Goal: Communication & Community: Answer question/provide support

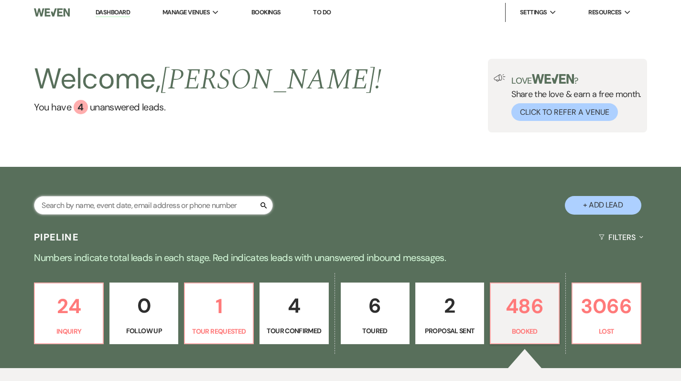
click at [151, 205] on input "text" at bounding box center [153, 205] width 239 height 19
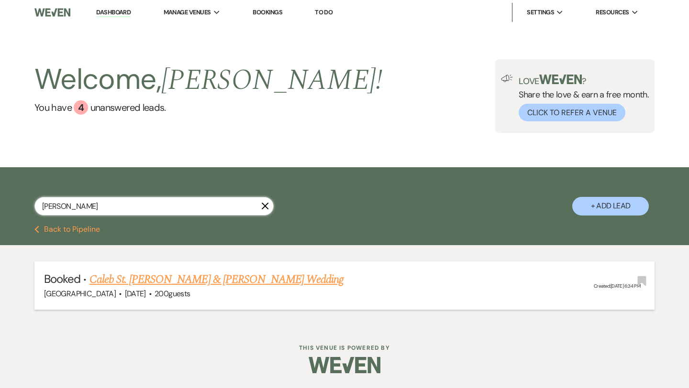
type input "bundy"
click at [170, 281] on link "Caleb St. [PERSON_NAME] & [PERSON_NAME] Wedding" at bounding box center [216, 279] width 254 height 17
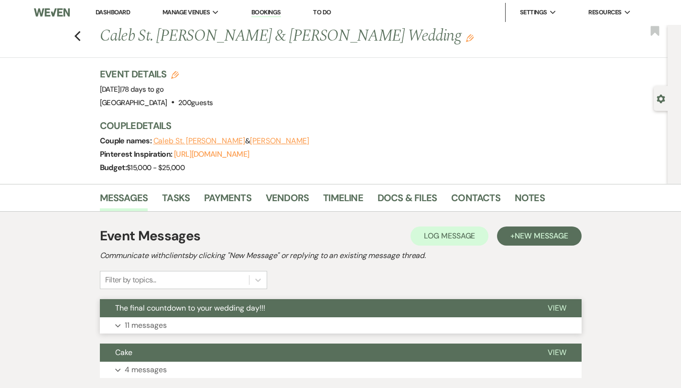
click at [186, 331] on button "Expand 11 messages" at bounding box center [341, 325] width 482 height 16
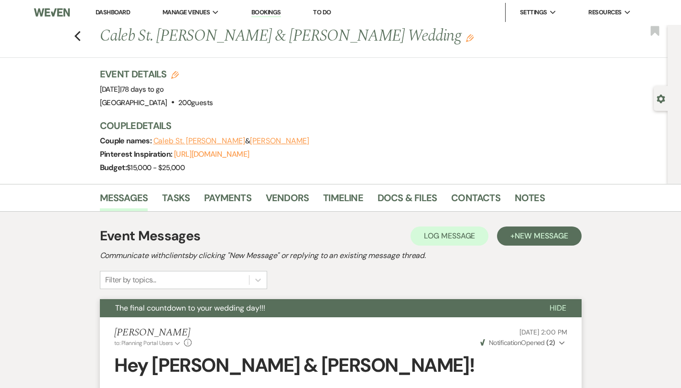
click at [116, 12] on link "Dashboard" at bounding box center [113, 12] width 34 height 8
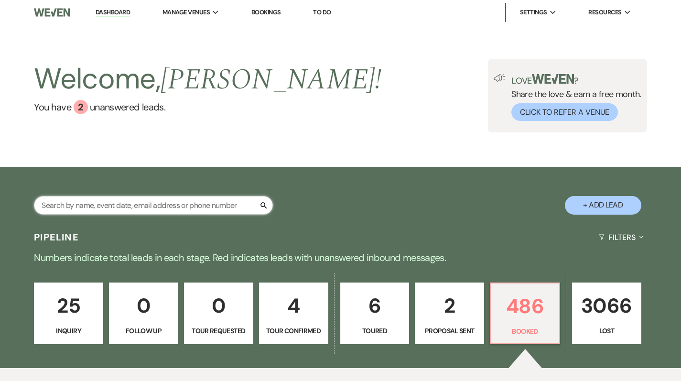
click at [109, 212] on input "text" at bounding box center [153, 205] width 239 height 19
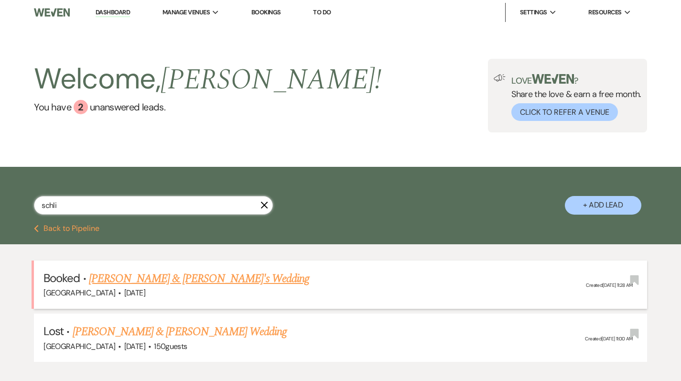
type input "schli"
click at [154, 278] on link "[PERSON_NAME] & [PERSON_NAME]'s Wedding" at bounding box center [199, 278] width 221 height 17
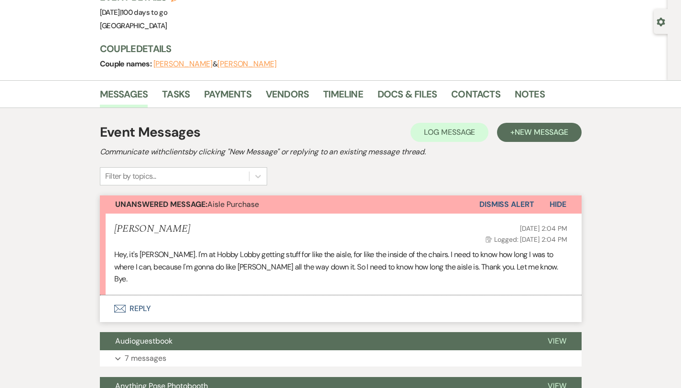
scroll to position [80, 0]
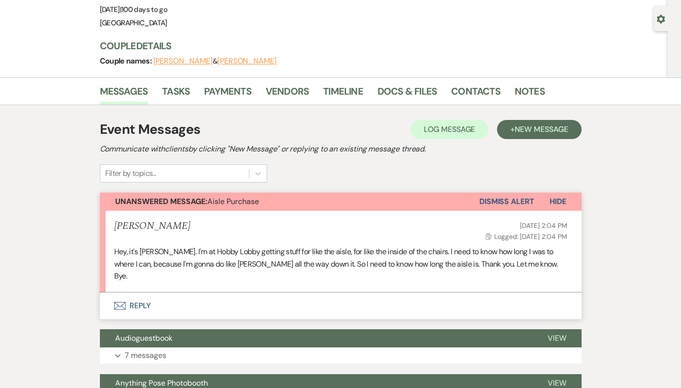
click at [116, 297] on button "Envelope Reply" at bounding box center [341, 306] width 482 height 27
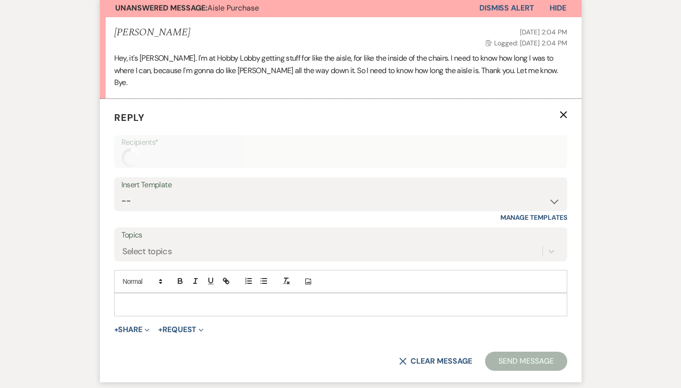
scroll to position [307, 0]
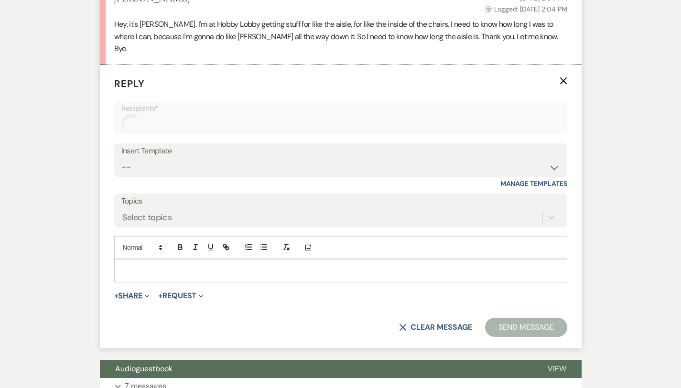
click at [114, 292] on button "+ Share Expand" at bounding box center [132, 296] width 36 height 8
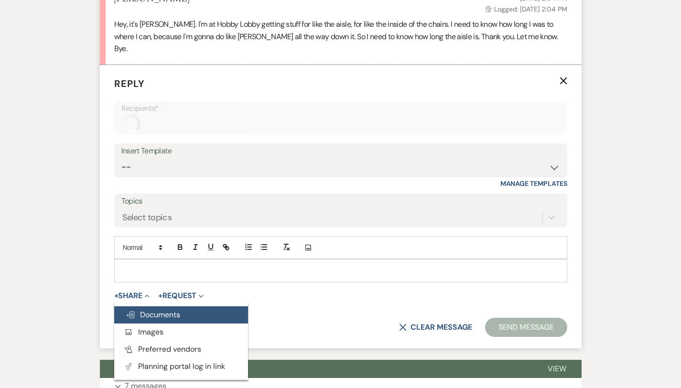
click at [129, 310] on span "Doc Upload Documents" at bounding box center [153, 315] width 55 height 10
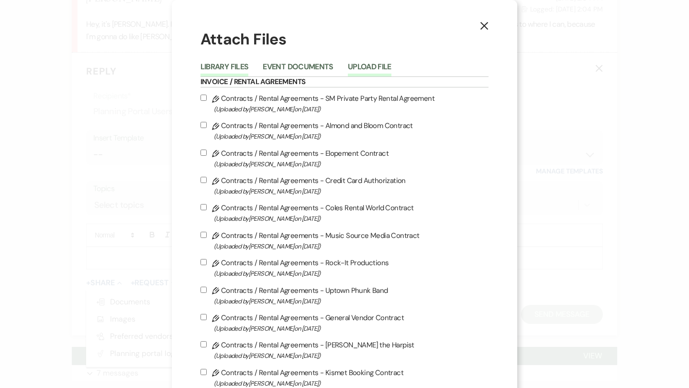
click at [372, 64] on button "Upload File" at bounding box center [370, 69] width 44 height 13
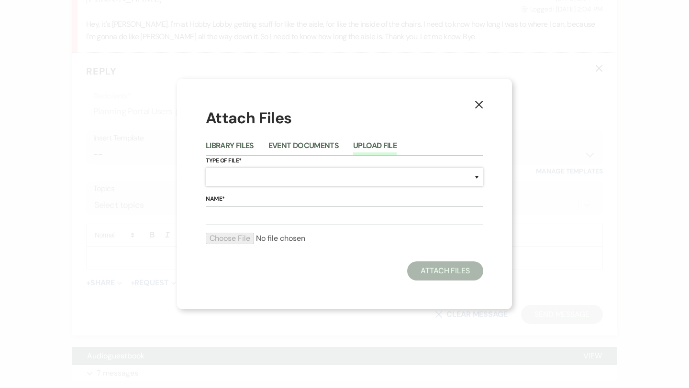
click at [282, 180] on select "Special Event Insurance Vendor Certificate of Insurance Contracts / Rental Agre…" at bounding box center [344, 177] width 277 height 19
select select "0"
click at [257, 219] on input "Name*" at bounding box center [344, 216] width 277 height 19
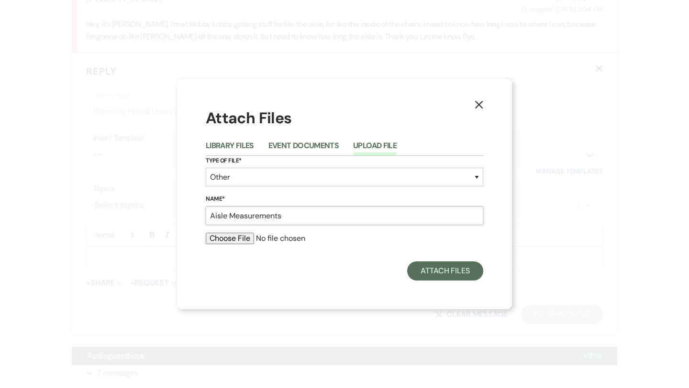
type input "Aisle Measurements"
click at [219, 235] on input "file" at bounding box center [344, 238] width 277 height 11
type input "C:\fakepath\Aisle Measurements.png"
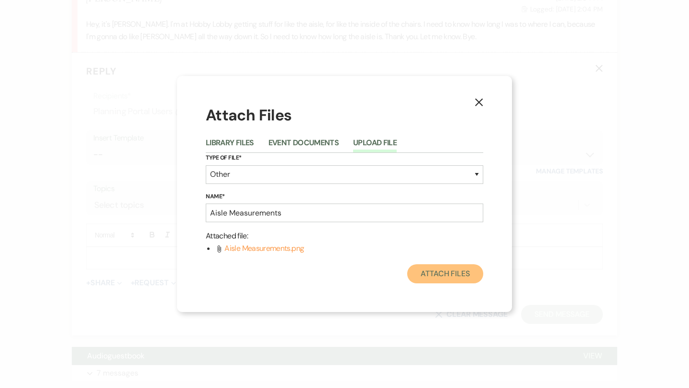
click at [455, 277] on button "Attach Files" at bounding box center [445, 273] width 76 height 19
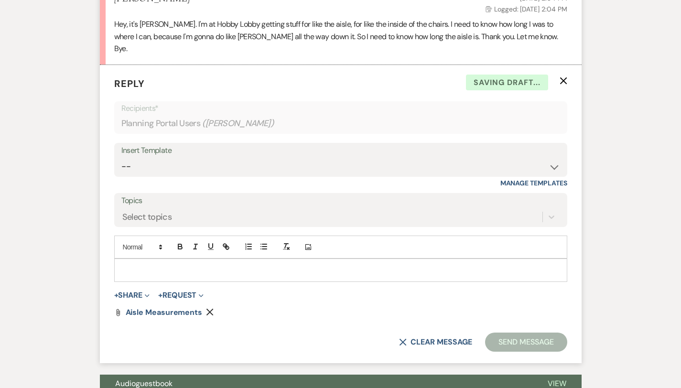
click at [250, 265] on p at bounding box center [341, 270] width 438 height 11
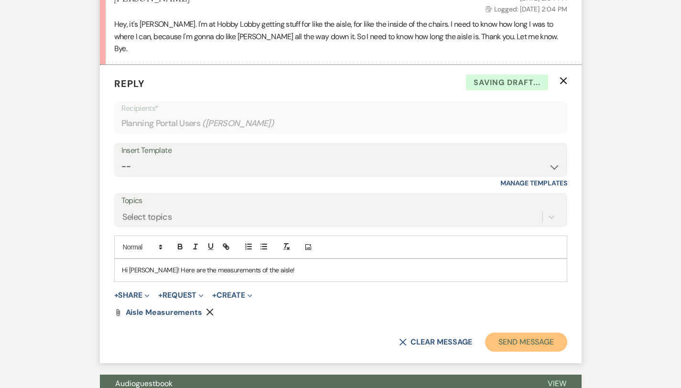
click at [547, 334] on button "Send Message" at bounding box center [526, 342] width 82 height 19
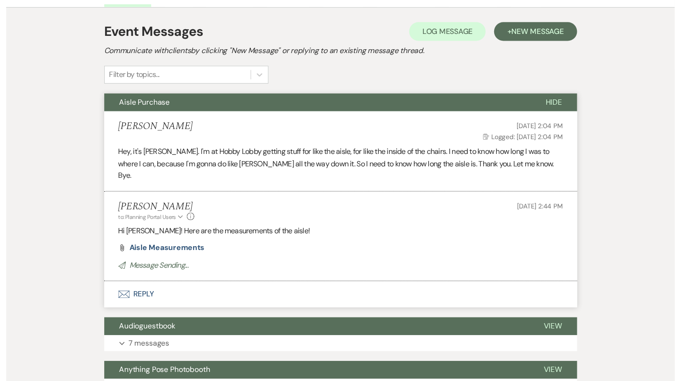
scroll to position [0, 0]
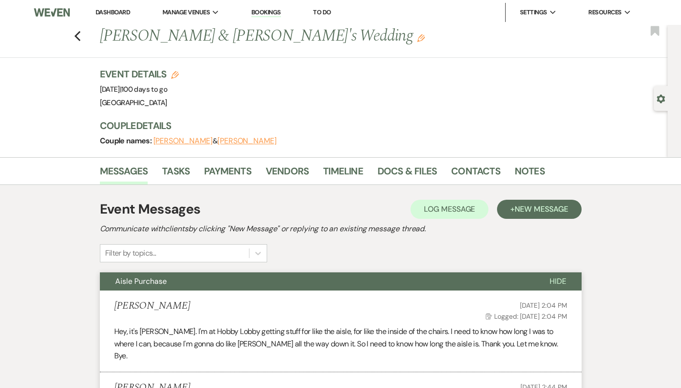
click at [102, 12] on link "Dashboard" at bounding box center [113, 12] width 34 height 8
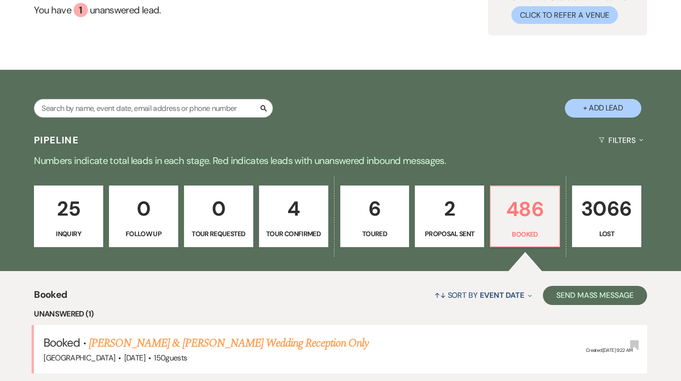
scroll to position [98, 0]
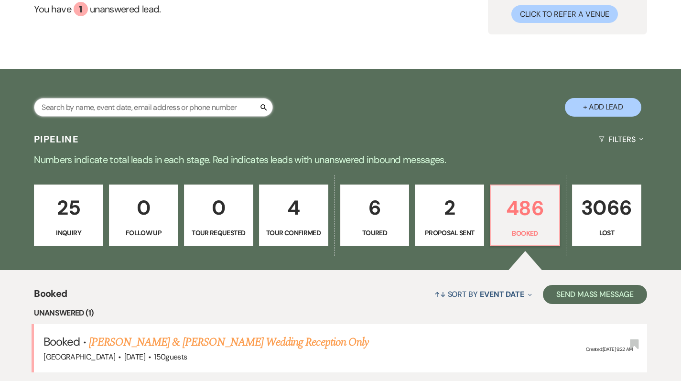
click at [209, 105] on input "text" at bounding box center [153, 107] width 239 height 19
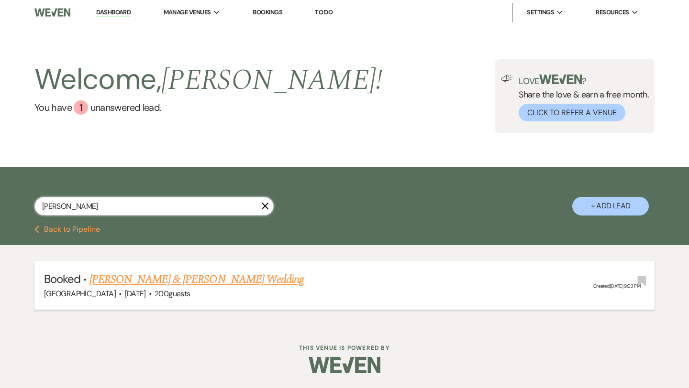
type input "donaldson"
click at [123, 274] on link "[PERSON_NAME] & [PERSON_NAME] Wedding" at bounding box center [196, 279] width 214 height 17
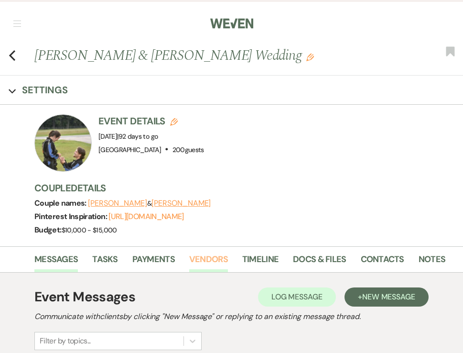
click at [203, 258] on link "Vendors" at bounding box center [208, 262] width 39 height 20
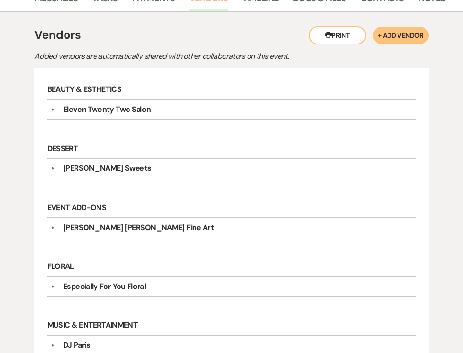
scroll to position [273, 0]
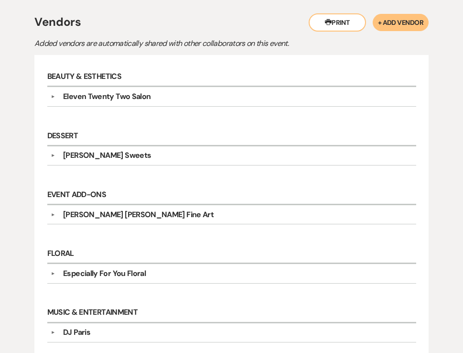
click at [115, 158] on div "Charlenes Sweets" at bounding box center [107, 155] width 88 height 11
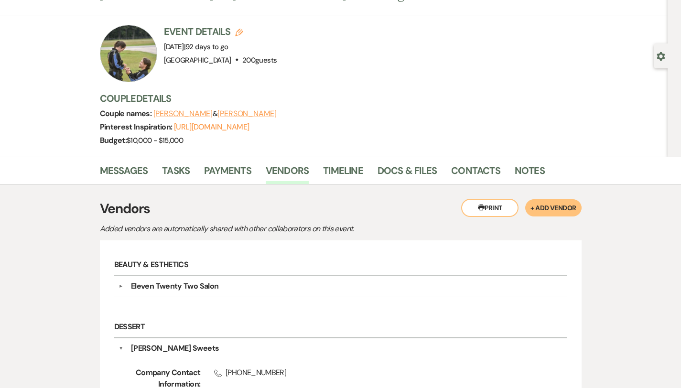
scroll to position [0, 0]
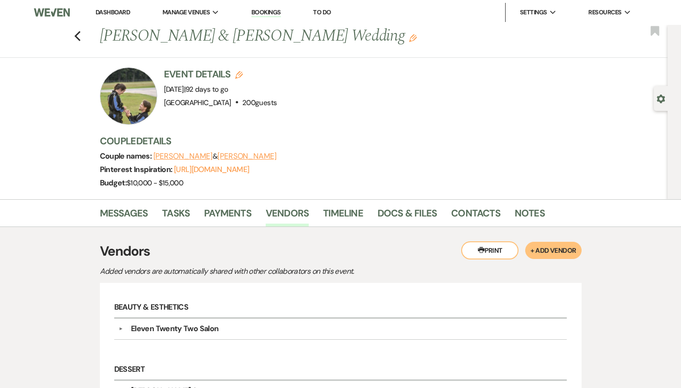
click at [218, 157] on button "Paige Donaldson" at bounding box center [247, 157] width 59 height 8
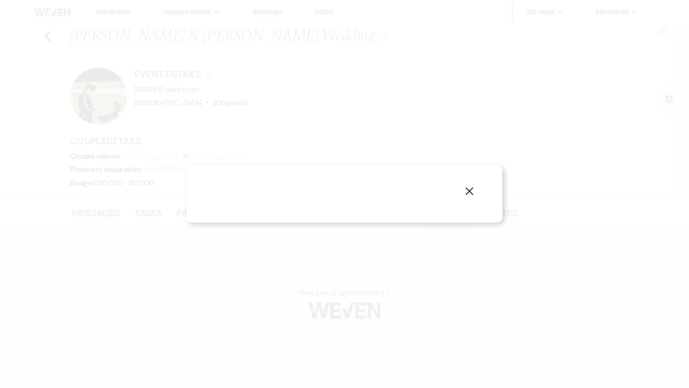
select select "1"
select select "text"
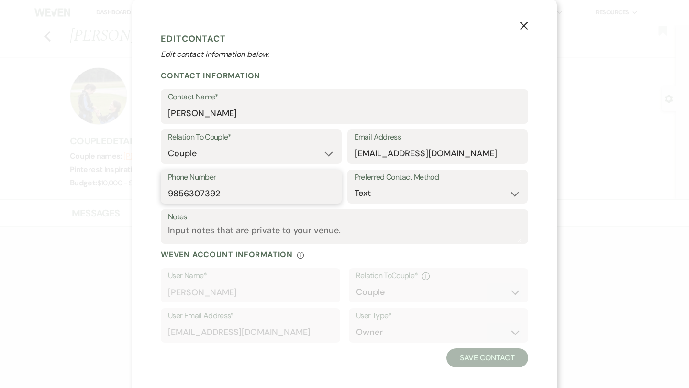
click at [249, 199] on input "9856307392" at bounding box center [251, 193] width 166 height 19
click at [512, 32] on h1 "Edit Contact" at bounding box center [344, 39] width 367 height 14
click at [516, 32] on button "X" at bounding box center [523, 25] width 14 height 17
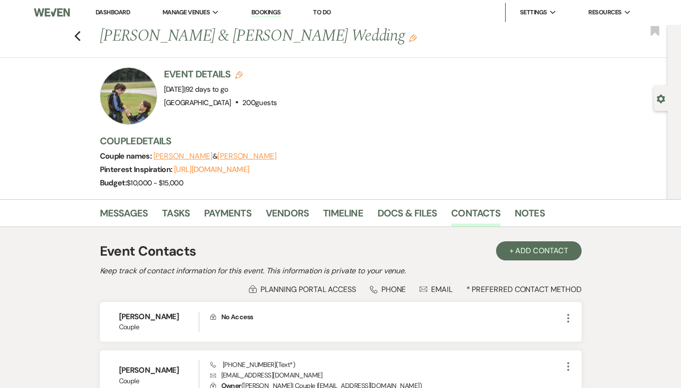
scroll to position [98, 0]
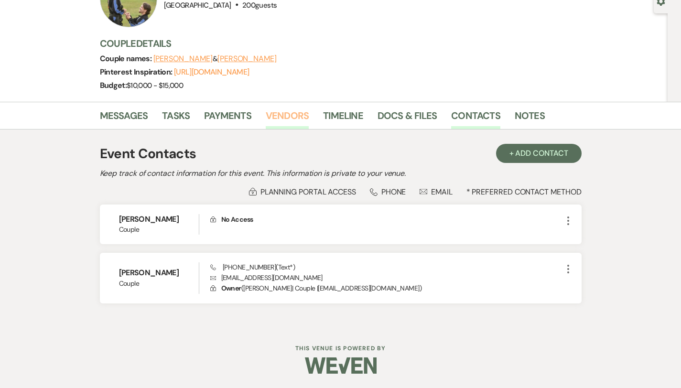
click at [266, 123] on link "Vendors" at bounding box center [287, 118] width 43 height 21
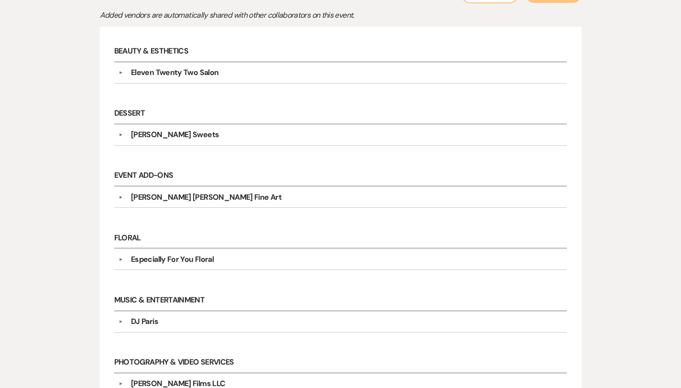
scroll to position [246, 0]
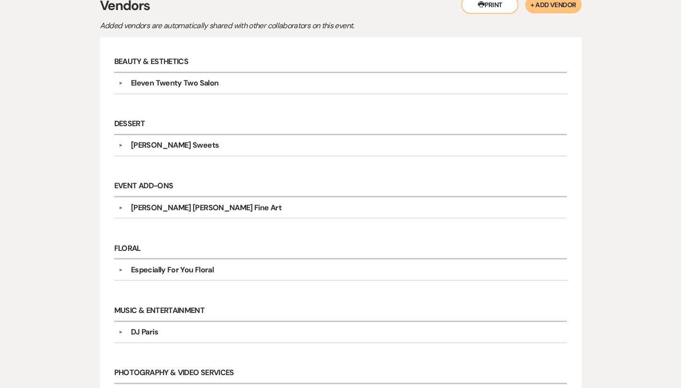
click at [146, 93] on div "▼ Eleven Twenty Two Salon Company Contact Information: Rsvp 1122eleven22@gmail.…" at bounding box center [340, 83] width 453 height 21
click at [148, 84] on div "Eleven Twenty Two Salon" at bounding box center [174, 82] width 87 height 11
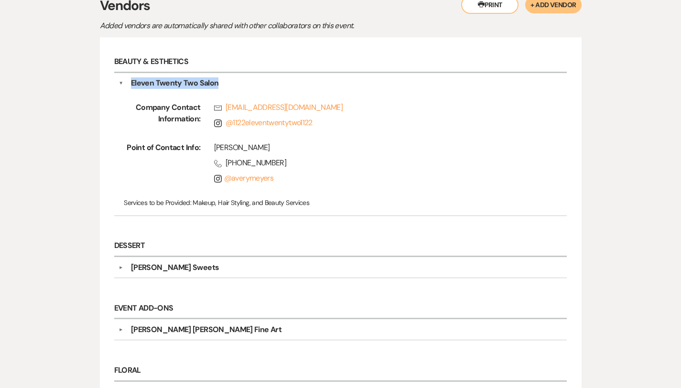
drag, startPoint x: 190, startPoint y: 84, endPoint x: 102, endPoint y: 87, distance: 88.0
click at [123, 87] on div "Eleven Twenty Two Salon" at bounding box center [342, 82] width 439 height 11
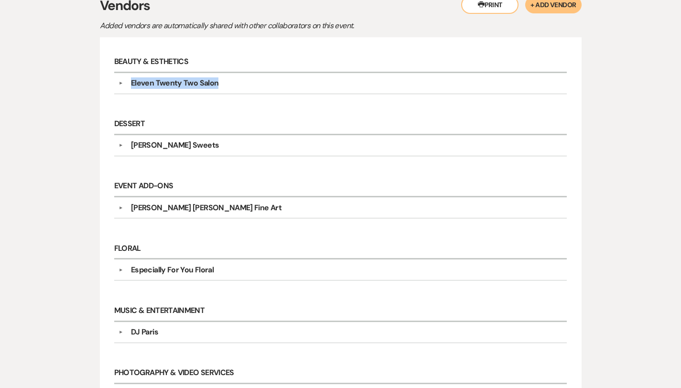
copy div "Eleven Twenty Two Salon"
click at [243, 86] on div "Eleven Twenty Two Salon" at bounding box center [342, 82] width 439 height 11
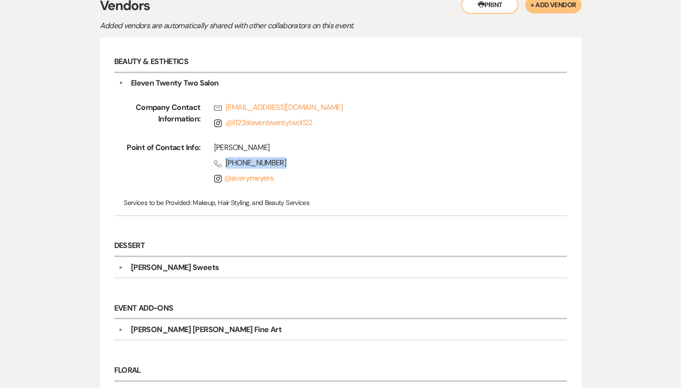
drag, startPoint x: 256, startPoint y: 167, endPoint x: 199, endPoint y: 166, distance: 57.4
click at [214, 166] on span "Phone (985) 981-7123" at bounding box center [377, 162] width 326 height 11
copy span "(985) 981-7123"
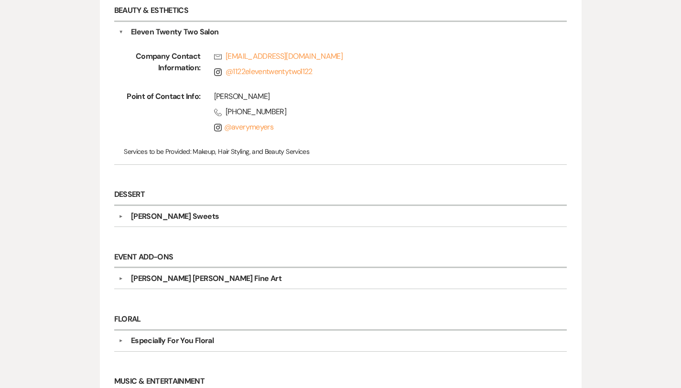
click at [197, 219] on div "Charlenes Sweets" at bounding box center [342, 216] width 439 height 11
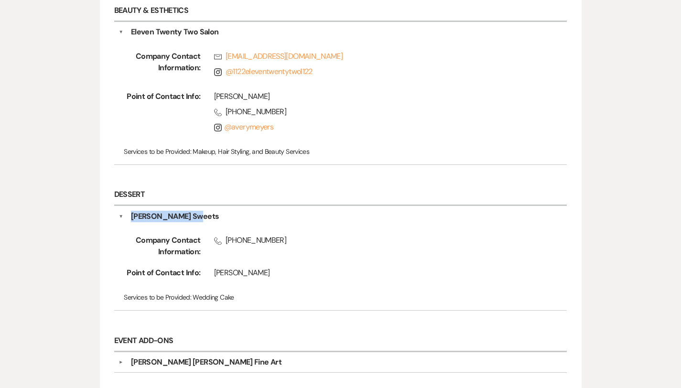
drag, startPoint x: 186, startPoint y: 222, endPoint x: 101, endPoint y: 223, distance: 84.2
click at [123, 222] on div "Charlenes Sweets" at bounding box center [342, 216] width 439 height 11
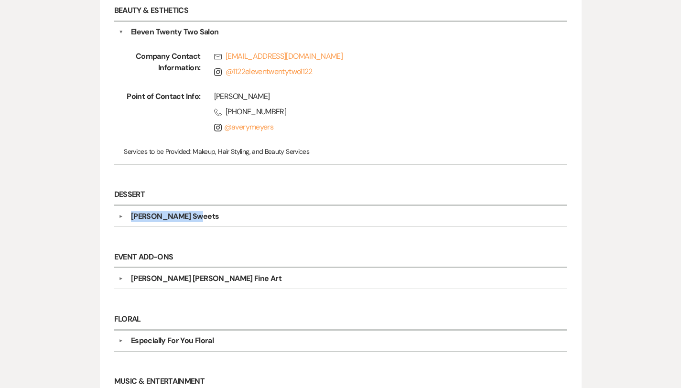
copy div "Charlenes Sweets"
click at [166, 222] on div "Charlenes Sweets" at bounding box center [342, 216] width 439 height 11
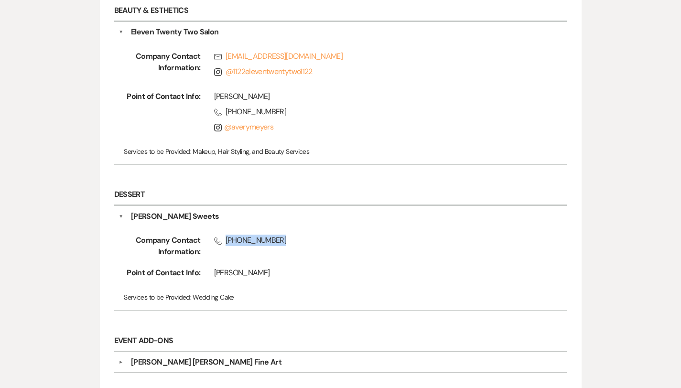
drag, startPoint x: 255, startPoint y: 246, endPoint x: 198, endPoint y: 248, distance: 57.4
click at [214, 246] on span "Phone (985) 222-4948" at bounding box center [377, 240] width 326 height 11
copy span "(985) 222-4948"
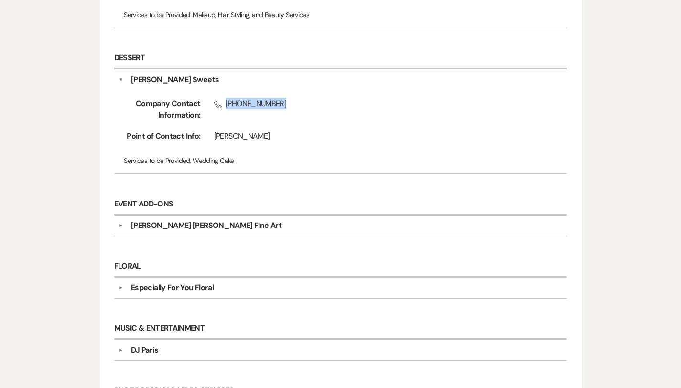
scroll to position [503, 0]
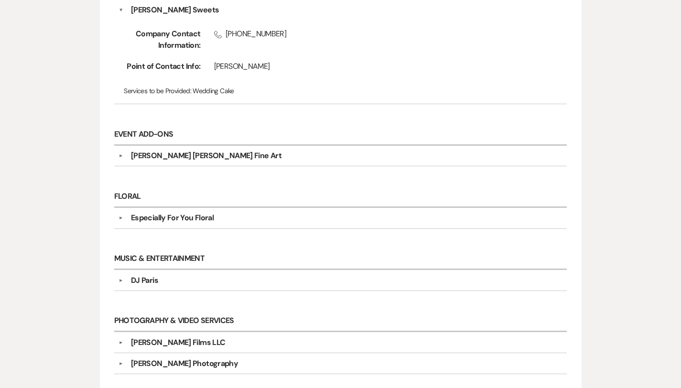
click at [157, 167] on div "▼ Mandy Mae Fine Art Company Contact Information: Phone (985) 981-2213 Point of…" at bounding box center [340, 156] width 453 height 21
click at [154, 162] on div "Mandy Mae Fine Art" at bounding box center [206, 155] width 151 height 11
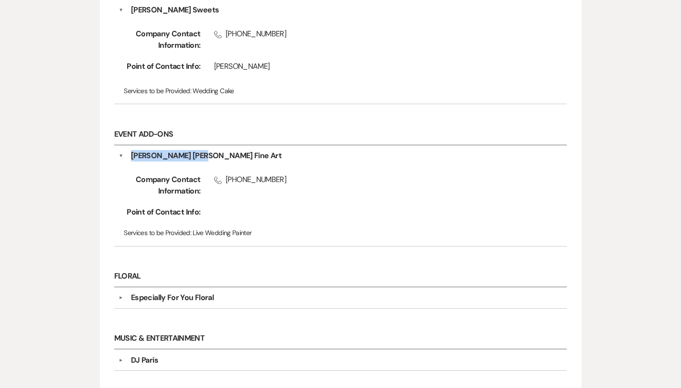
drag, startPoint x: 174, startPoint y: 163, endPoint x: 97, endPoint y: 166, distance: 77.1
click at [123, 162] on div "Mandy Mae Fine Art" at bounding box center [342, 155] width 439 height 11
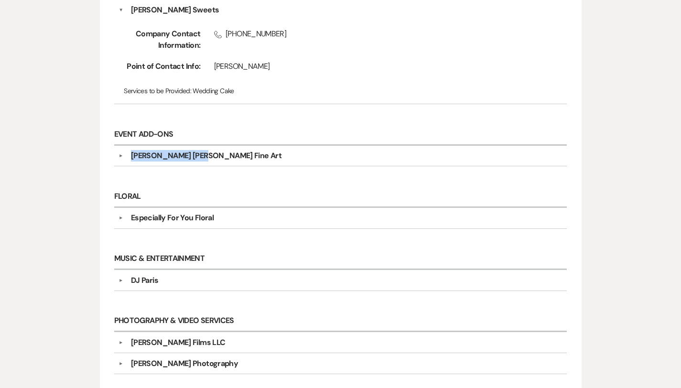
copy div "Mandy Mae Fine Art"
click at [191, 161] on div "Mandy Mae Fine Art" at bounding box center [342, 155] width 439 height 11
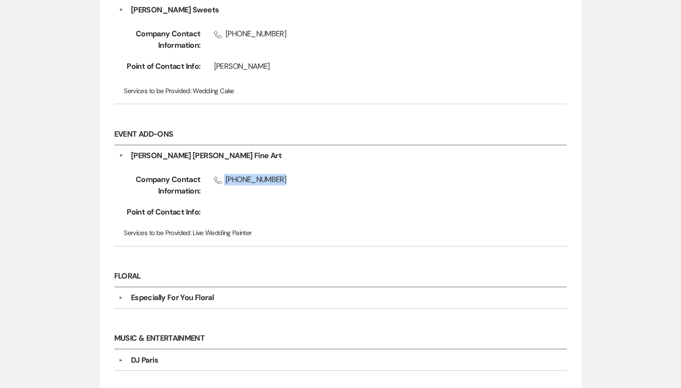
drag, startPoint x: 251, startPoint y: 186, endPoint x: 197, endPoint y: 192, distance: 53.8
click at [214, 186] on span "Phone (985) 981-2213" at bounding box center [377, 179] width 326 height 11
copy span "(985) 981-2213"
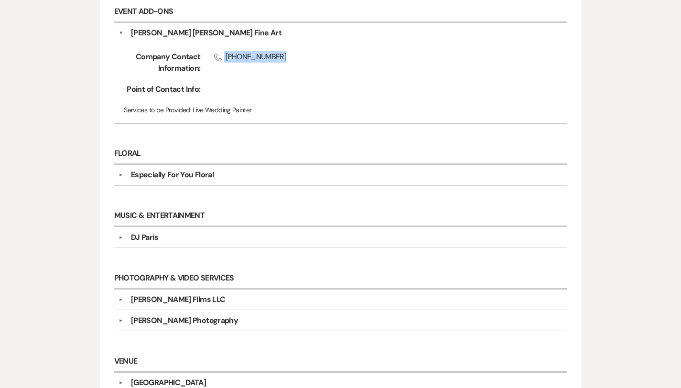
scroll to position [627, 0]
click at [148, 180] on div "Especially For You Floral" at bounding box center [172, 174] width 83 height 11
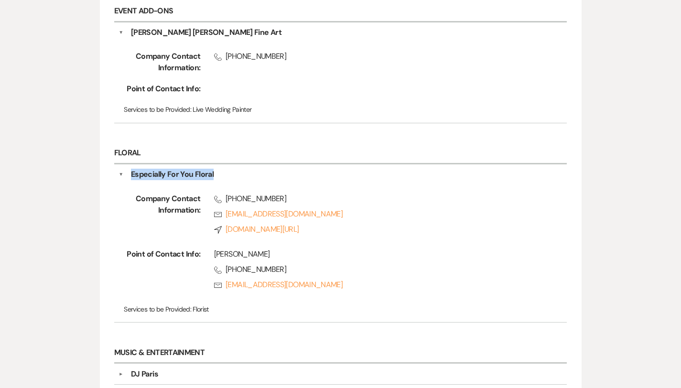
drag, startPoint x: 188, startPoint y: 189, endPoint x: 101, endPoint y: 189, distance: 86.5
click at [123, 180] on div "Especially For You Floral" at bounding box center [342, 174] width 439 height 11
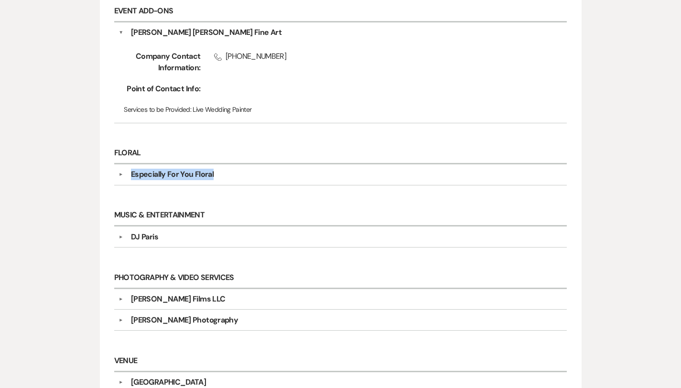
copy div "Especially For You Floral"
click at [191, 180] on div "Especially For You Floral" at bounding box center [342, 174] width 439 height 11
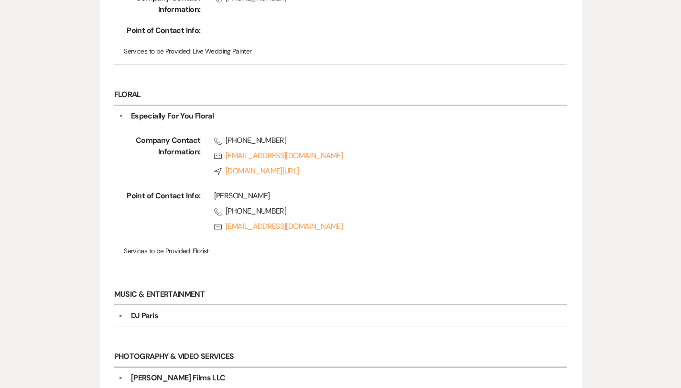
scroll to position [696, 0]
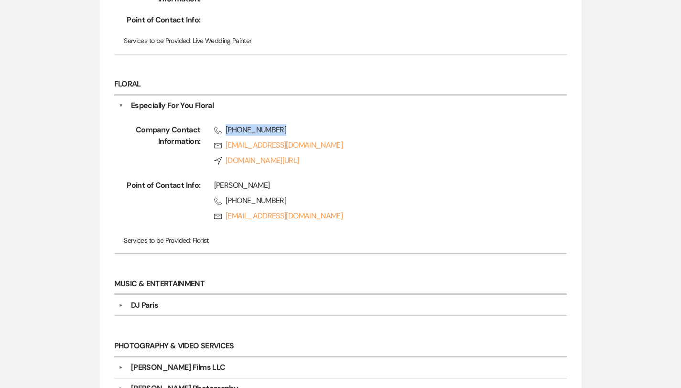
drag, startPoint x: 263, startPoint y: 142, endPoint x: 198, endPoint y: 144, distance: 65.1
click at [214, 136] on span "Phone (985) 370-0445" at bounding box center [377, 129] width 326 height 11
copy span "(985) 370-0445"
copy link "efyfloral@yahoo.com"
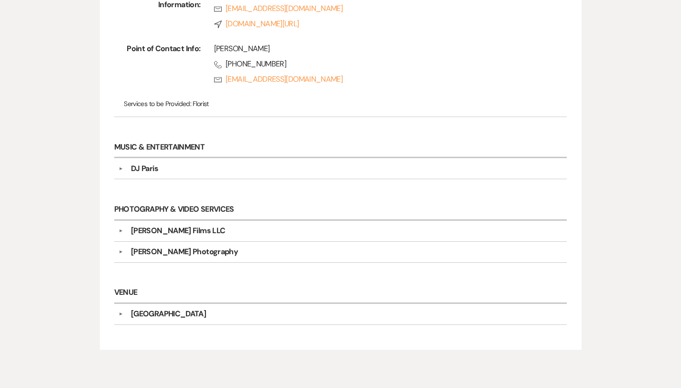
click at [189, 175] on div "DJ Paris" at bounding box center [342, 168] width 439 height 11
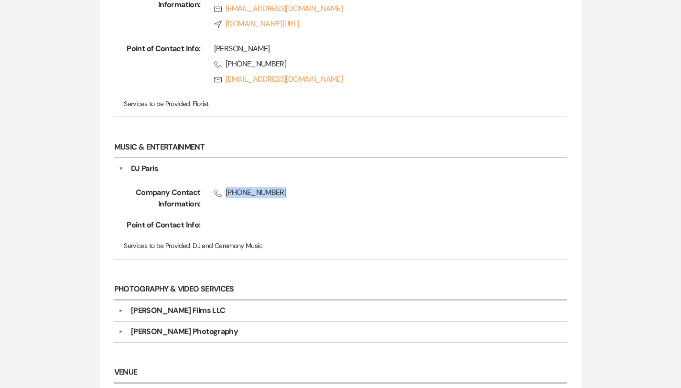
drag, startPoint x: 254, startPoint y: 204, endPoint x: 199, endPoint y: 208, distance: 55.1
click at [214, 198] on span "Phone (504) 920-8572" at bounding box center [377, 192] width 326 height 11
copy span "(504) 920-8572"
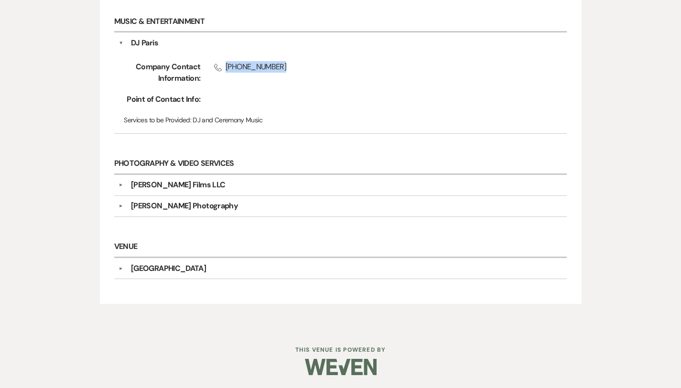
scroll to position [959, 0]
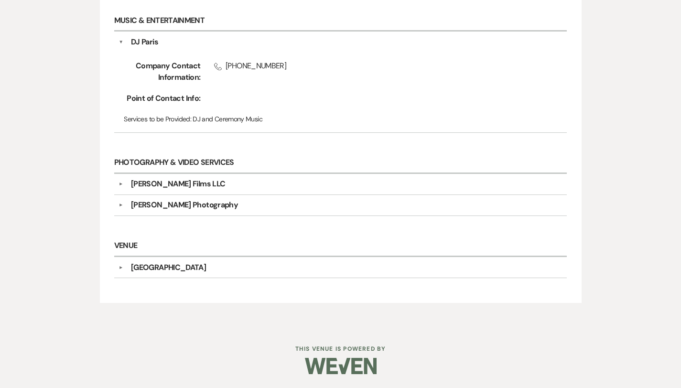
click at [134, 190] on div "Abshire Films LLC" at bounding box center [178, 183] width 94 height 11
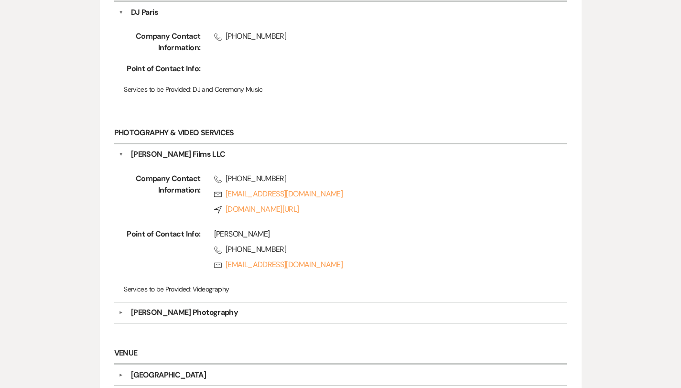
scroll to position [989, 0]
drag, startPoint x: 165, startPoint y: 162, endPoint x: 121, endPoint y: 165, distance: 44.6
click at [121, 165] on div "▼ Abshire Films LLC Company Contact Information: Phone (337) 372-0085 Rsvp lex@…" at bounding box center [340, 223] width 453 height 158
click at [177, 178] on div "Company Contact Information: Phone (337) 372-0085 Rsvp lex@abshirefilmsphotos.c…" at bounding box center [341, 228] width 444 height 137
drag, startPoint x: 171, startPoint y: 166, endPoint x: 102, endPoint y: 166, distance: 68.9
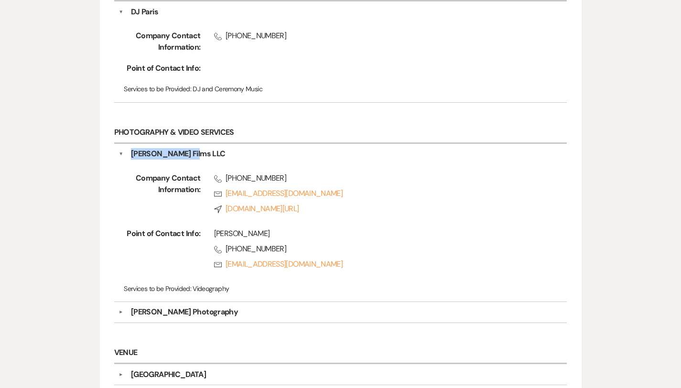
click at [123, 160] on div "Abshire Films LLC" at bounding box center [342, 153] width 439 height 11
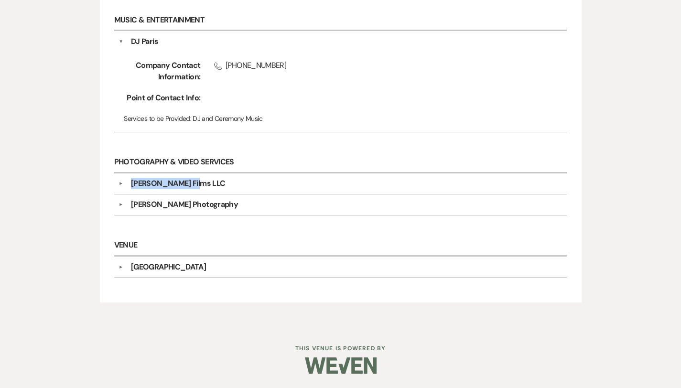
click at [115, 181] on button "▼" at bounding box center [120, 183] width 11 height 5
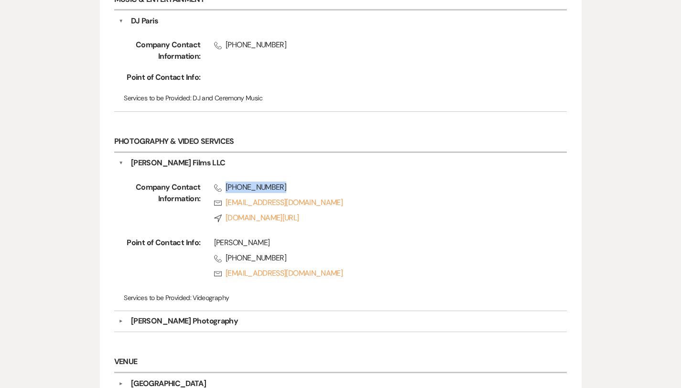
drag, startPoint x: 258, startPoint y: 204, endPoint x: 200, endPoint y: 204, distance: 58.3
click at [214, 193] on span "Phone (337) 372-0085" at bounding box center [377, 187] width 326 height 11
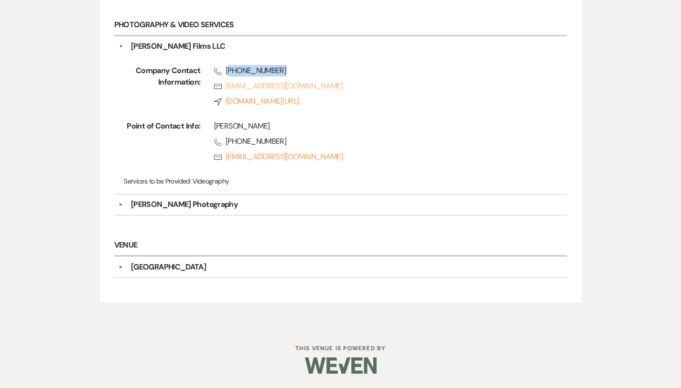
scroll to position [1117, 0]
click at [201, 206] on div "▼ Madison Camille Photography Company Contact Information: Phone +1 (985) 249-0…" at bounding box center [340, 205] width 453 height 21
click at [179, 202] on div "Madison Camille Photography" at bounding box center [184, 204] width 107 height 11
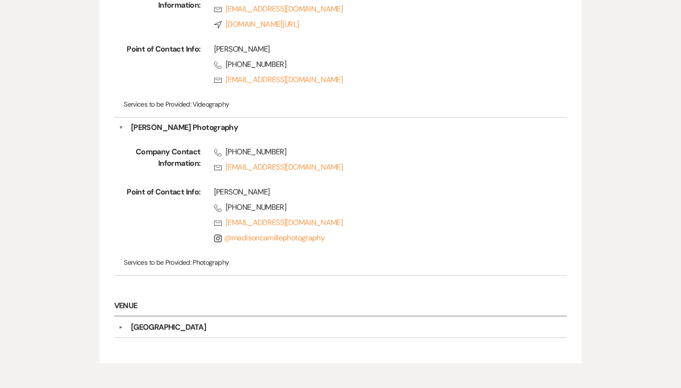
scroll to position [1173, 0]
drag, startPoint x: 269, startPoint y: 172, endPoint x: 204, endPoint y: 173, distance: 65.0
click at [214, 159] on span "Phone +1 (985) 249-0539" at bounding box center [377, 152] width 326 height 11
drag, startPoint x: 255, startPoint y: 211, endPoint x: 189, endPoint y: 213, distance: 66.5
click at [214, 199] on div "Madison Borrouso" at bounding box center [377, 192] width 326 height 11
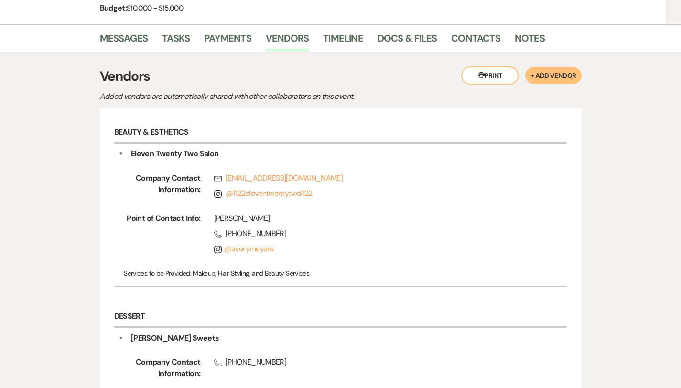
scroll to position [0, 0]
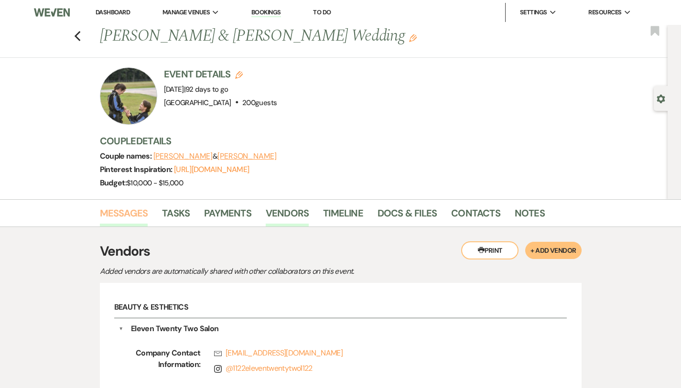
click at [100, 213] on link "Messages" at bounding box center [124, 216] width 48 height 21
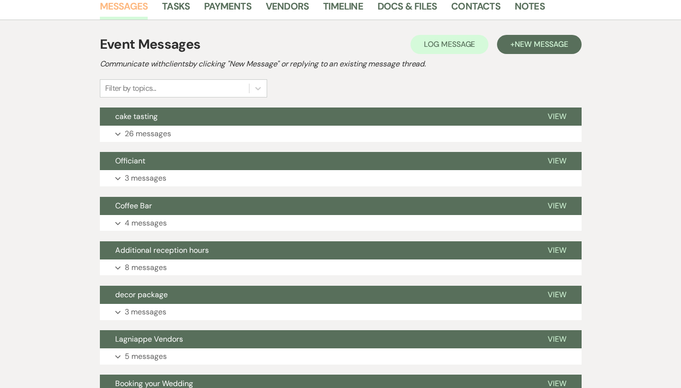
scroll to position [206, 0]
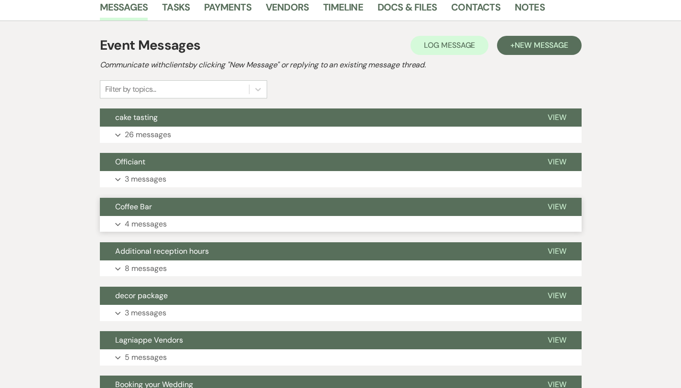
click at [296, 219] on button "Expand 4 messages" at bounding box center [341, 224] width 482 height 16
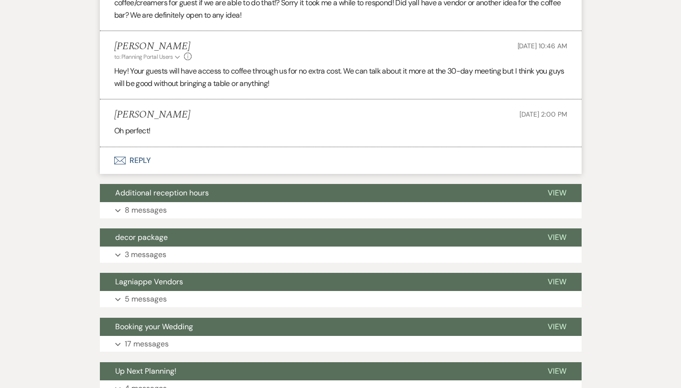
scroll to position [544, 0]
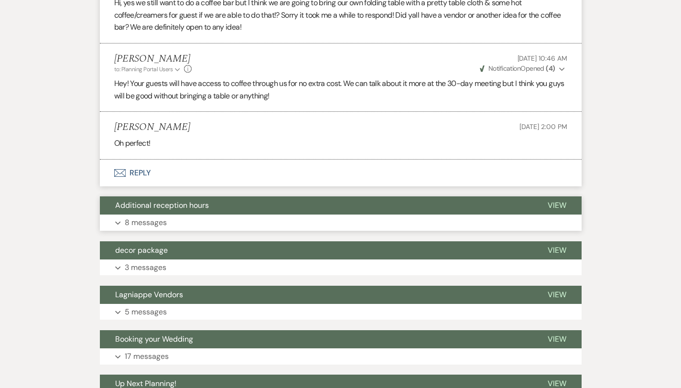
click at [281, 215] on button "Expand 8 messages" at bounding box center [341, 223] width 482 height 16
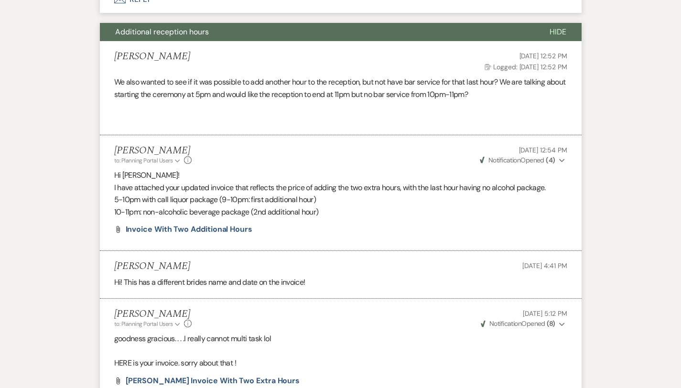
scroll to position [0, 0]
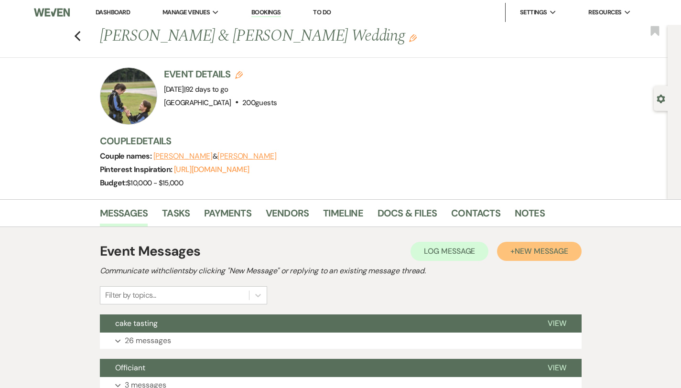
click at [565, 260] on button "+ New Message" at bounding box center [539, 251] width 84 height 19
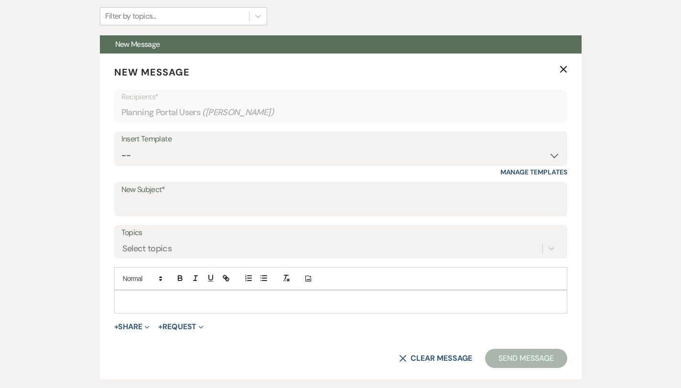
scroll to position [287, 0]
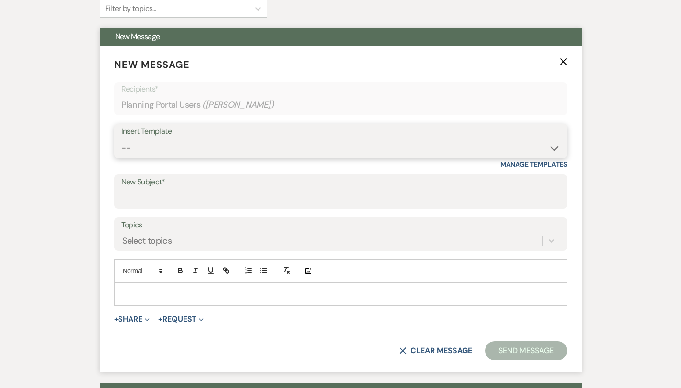
click at [176, 144] on select "-- Weven Planning Portal Introduction (Booked Events) Private Party Inquiry Res…" at bounding box center [340, 148] width 439 height 19
select select "3663"
type input "The final countdown to your wedding day!!!"
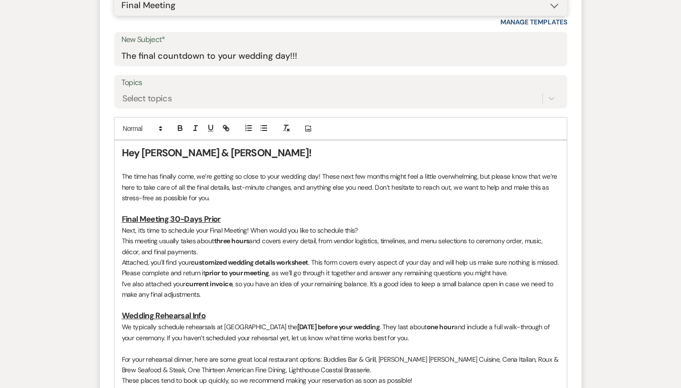
scroll to position [440, 0]
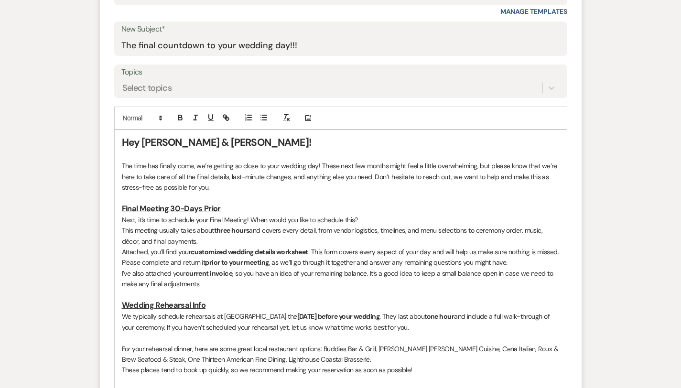
click at [130, 140] on strong "Hey Cameron & Paige!" at bounding box center [216, 142] width 189 height 13
click at [122, 144] on strong "Hey & Paige!" at bounding box center [177, 142] width 111 height 13
click at [132, 144] on strong "Hey Paige!" at bounding box center [172, 142] width 100 height 13
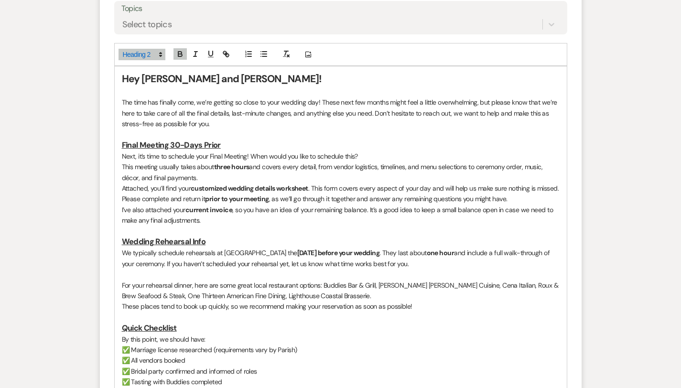
scroll to position [503, 0]
drag, startPoint x: 340, startPoint y: 142, endPoint x: 220, endPoint y: 148, distance: 120.2
click at [220, 152] on p "Next, it’s time to schedule your Final Meeting! When would you like to schedule…" at bounding box center [341, 157] width 438 height 11
click at [214, 163] on strong "three hours" at bounding box center [231, 167] width 35 height 9
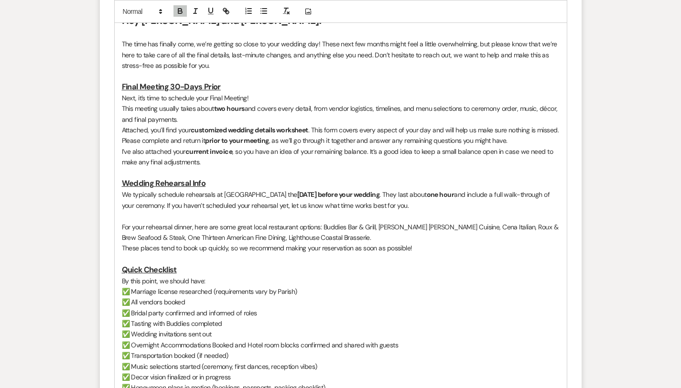
scroll to position [571, 0]
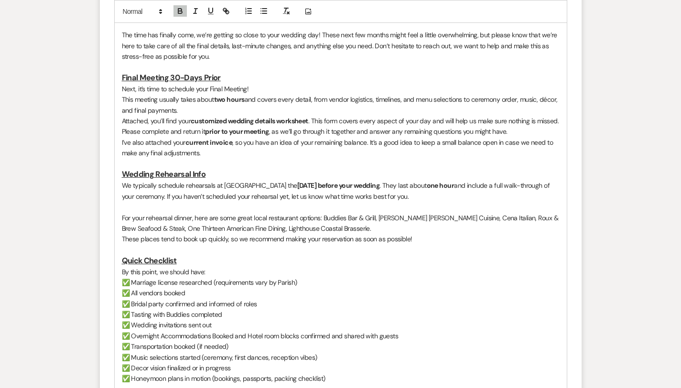
click at [175, 158] on h3 at bounding box center [341, 163] width 438 height 11
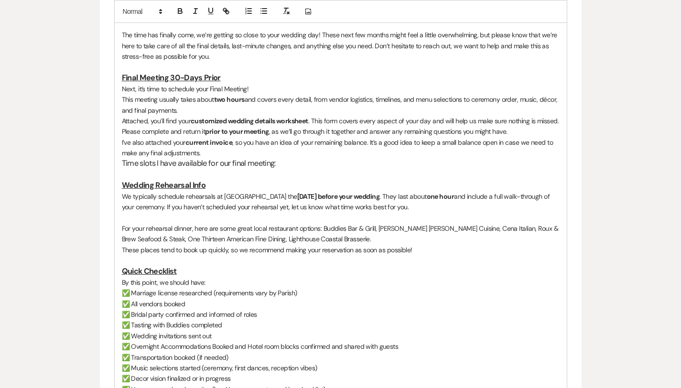
drag, startPoint x: 324, startPoint y: 189, endPoint x: 65, endPoint y: 167, distance: 260.6
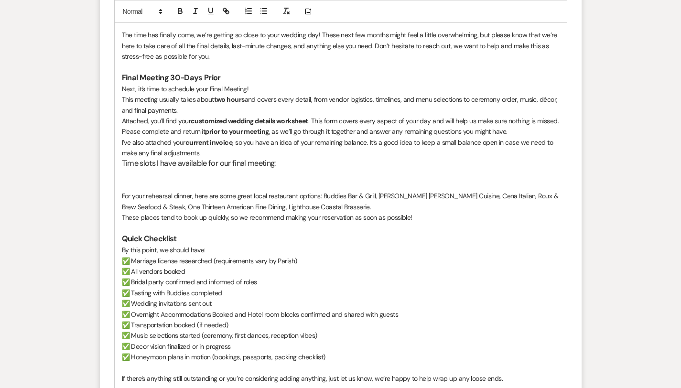
click at [252, 158] on h3 "Time slots I have available for our final meeting:" at bounding box center [341, 163] width 438 height 11
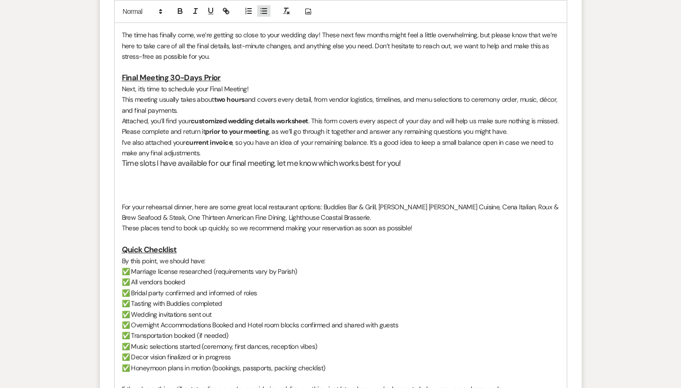
click at [260, 12] on icon "button" at bounding box center [264, 11] width 9 height 9
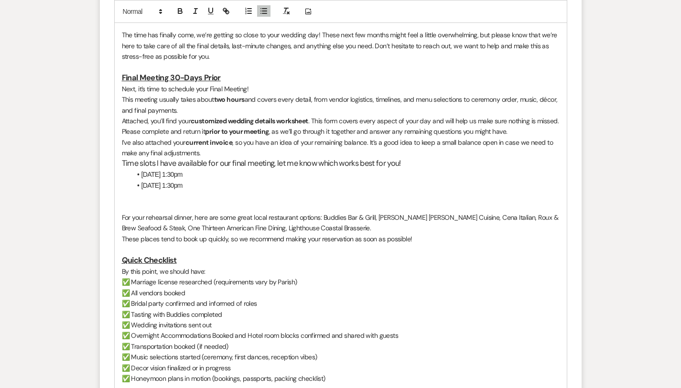
click at [300, 202] on p at bounding box center [341, 207] width 438 height 11
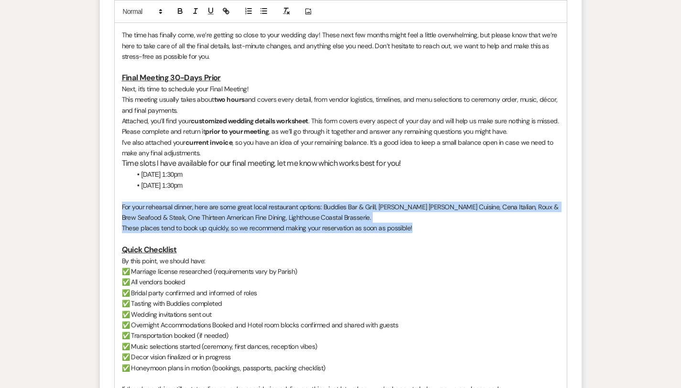
drag, startPoint x: 396, startPoint y: 207, endPoint x: 79, endPoint y: 185, distance: 318.3
click at [100, 185] on form "New Message X Draft saved! Recipients* Planning Portal Users ( Paige Donaldson …" at bounding box center [341, 132] width 482 height 741
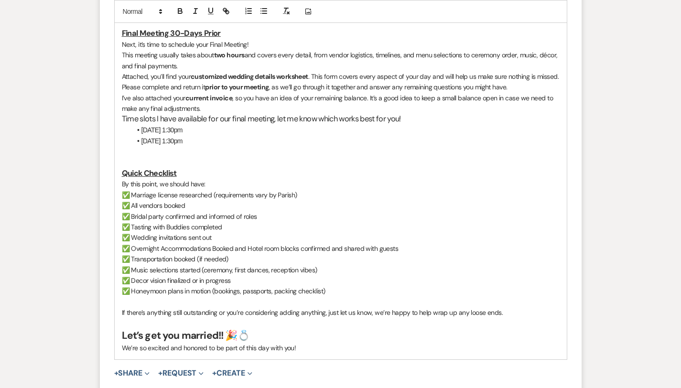
scroll to position [623, 0]
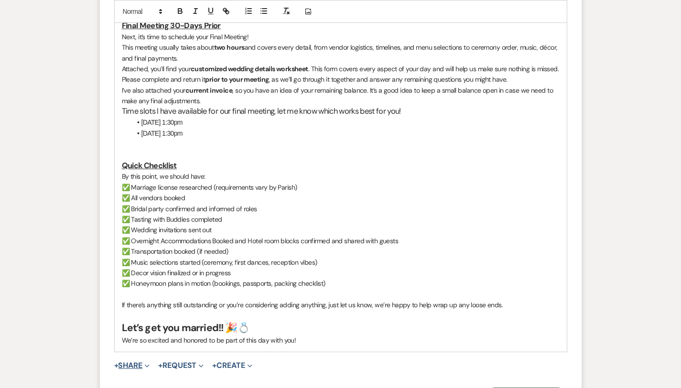
click at [114, 362] on button "+ Share Expand" at bounding box center [132, 366] width 36 height 8
click at [128, 380] on span "Doc Upload Documents" at bounding box center [153, 385] width 55 height 10
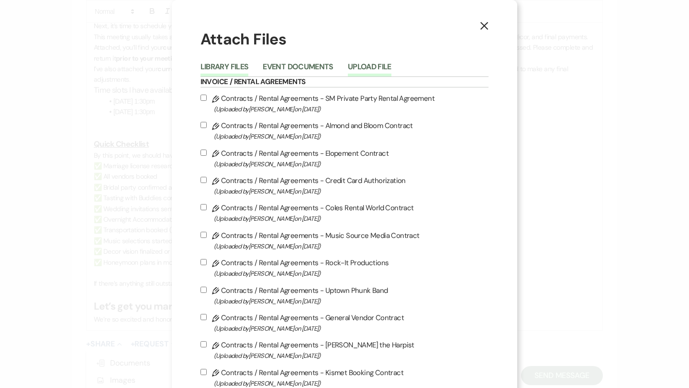
click at [357, 66] on button "Upload File" at bounding box center [370, 69] width 44 height 13
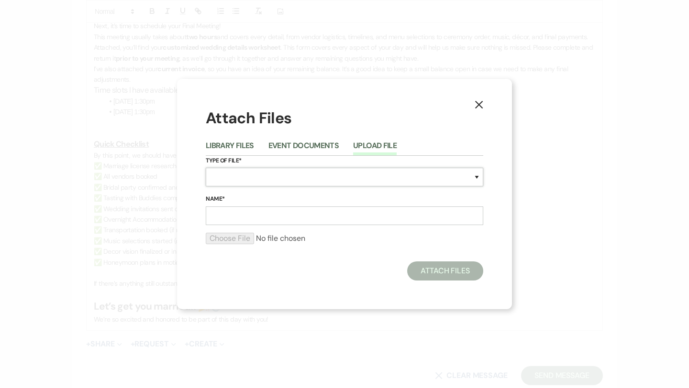
click at [296, 177] on select "Special Event Insurance Vendor Certificate of Insurance Contracts / Rental Agre…" at bounding box center [344, 177] width 277 height 19
select select "22"
click at [251, 219] on input "Name*" at bounding box center [344, 216] width 277 height 19
type input "invoice 2732"
click at [250, 239] on input "file" at bounding box center [344, 238] width 277 height 11
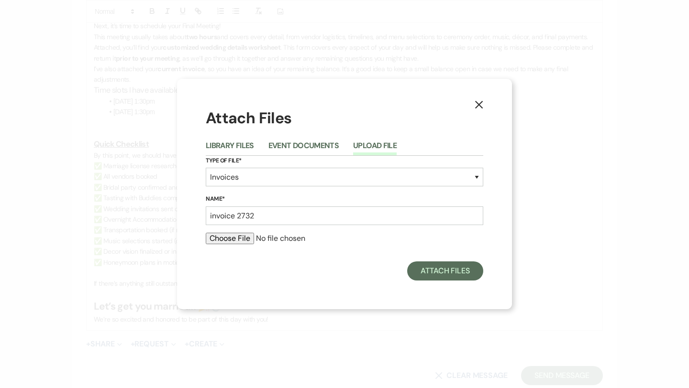
type input "C:\fakepath\Invoice 2732.pdf"
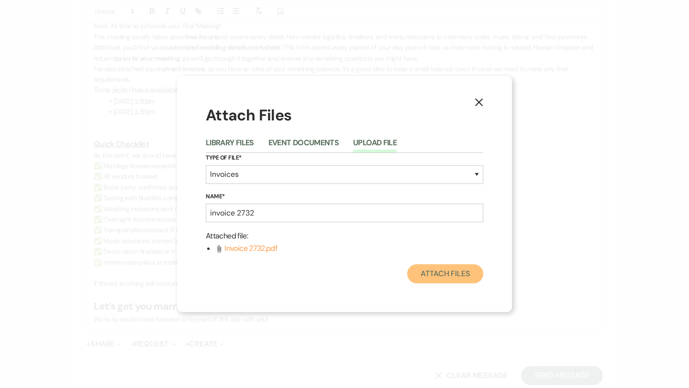
click at [452, 275] on button "Attach Files" at bounding box center [445, 273] width 76 height 19
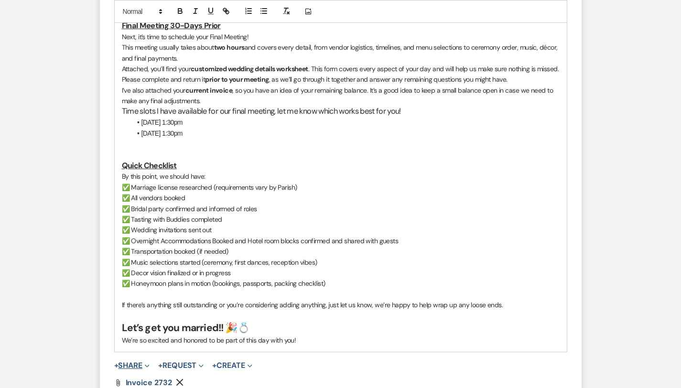
click at [114, 362] on button "+ Share Expand" at bounding box center [132, 366] width 36 height 8
click at [126, 380] on span "Doc Upload Documents" at bounding box center [153, 385] width 55 height 10
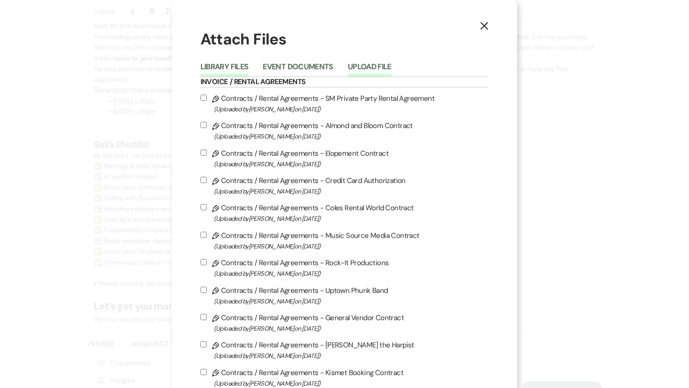
click at [361, 64] on button "Upload File" at bounding box center [370, 69] width 44 height 13
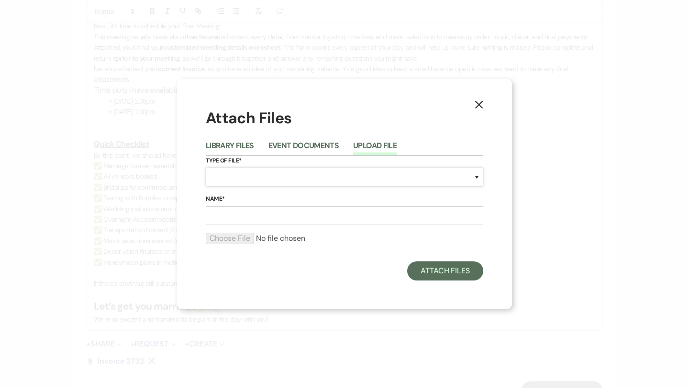
click at [308, 178] on select "Special Event Insurance Vendor Certificate of Insurance Contracts / Rental Agre…" at bounding box center [344, 177] width 277 height 19
click at [279, 174] on select "Special Event Insurance Vendor Certificate of Insurance Contracts / Rental Agre…" at bounding box center [344, 177] width 277 height 19
select select "0"
click at [265, 223] on input "Name*" at bounding box center [344, 216] width 277 height 19
type input "Wedding Details Worksheet"
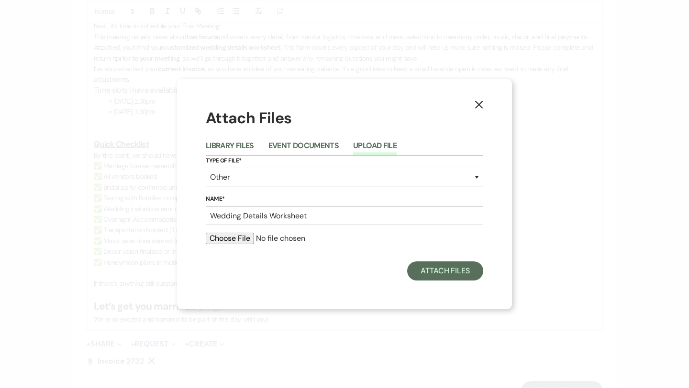
click at [226, 236] on input "file" at bounding box center [344, 238] width 277 height 11
type input "C:\fakepath\hickey wedding deets offical.pdf"
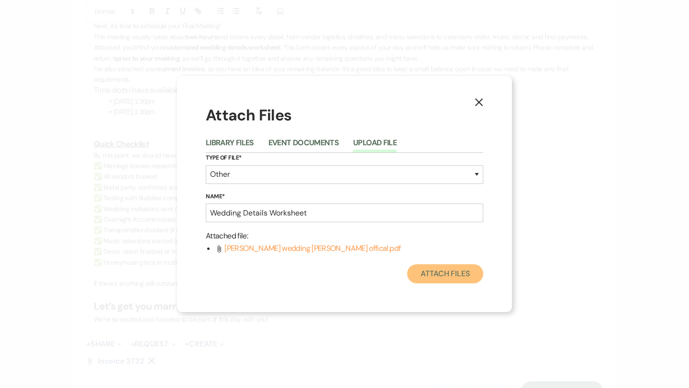
click at [448, 267] on button "Attach Files" at bounding box center [445, 273] width 76 height 19
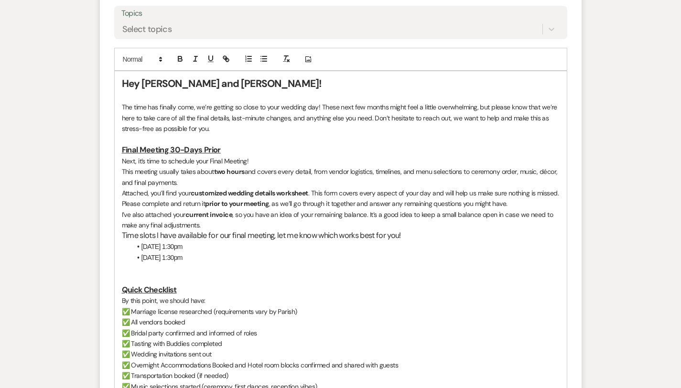
scroll to position [499, 0]
drag, startPoint x: 115, startPoint y: 183, endPoint x: 176, endPoint y: 186, distance: 61.2
click at [205, 199] on strong "prior to your meeting" at bounding box center [237, 203] width 64 height 9
click at [207, 62] on icon "button" at bounding box center [211, 58] width 9 height 9
click at [189, 63] on button "button" at bounding box center [195, 58] width 13 height 11
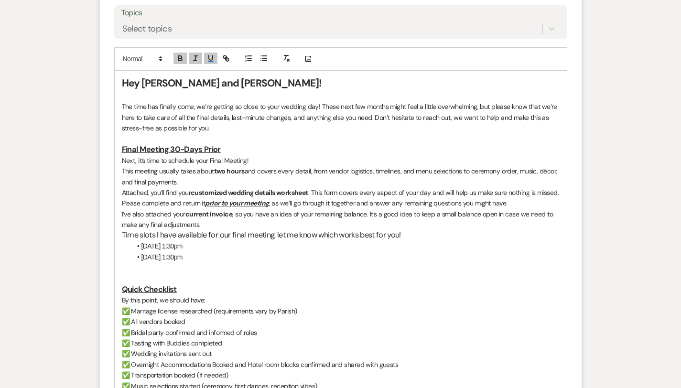
click at [246, 188] on strong "customized wedding details worksheet" at bounding box center [250, 192] width 118 height 9
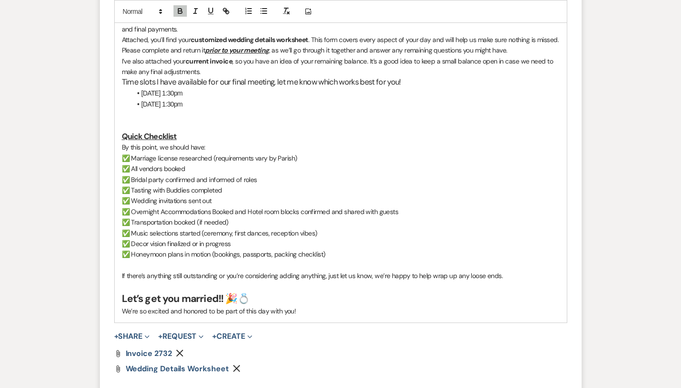
scroll to position [651, 0]
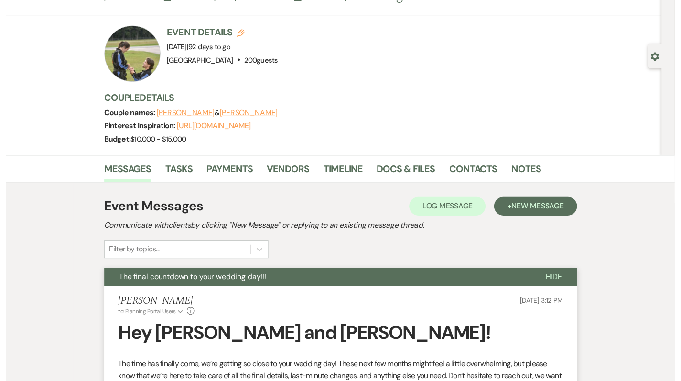
scroll to position [0, 0]
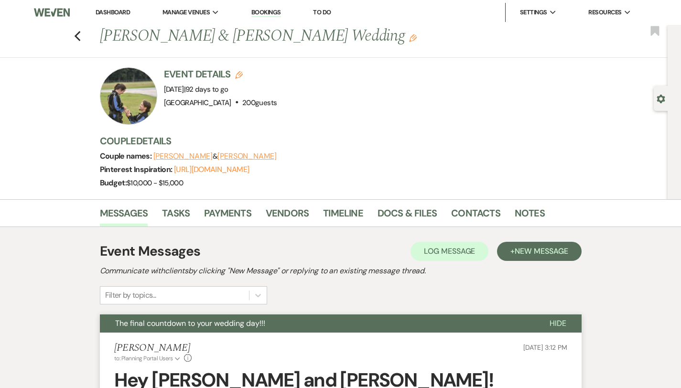
click at [108, 18] on li "Dashboard" at bounding box center [113, 12] width 44 height 19
click at [108, 16] on li "Dashboard" at bounding box center [113, 12] width 44 height 19
click at [108, 11] on link "Dashboard" at bounding box center [113, 12] width 34 height 8
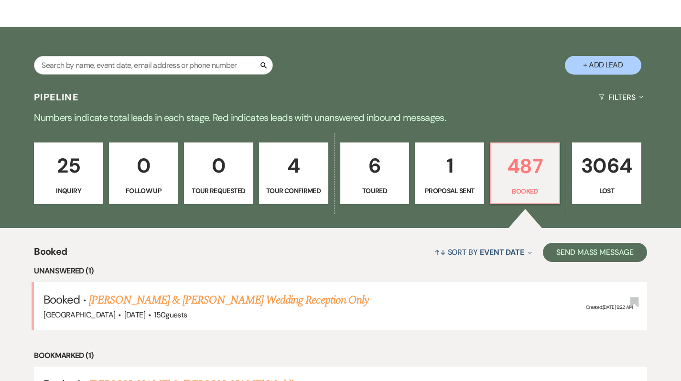
scroll to position [140, 0]
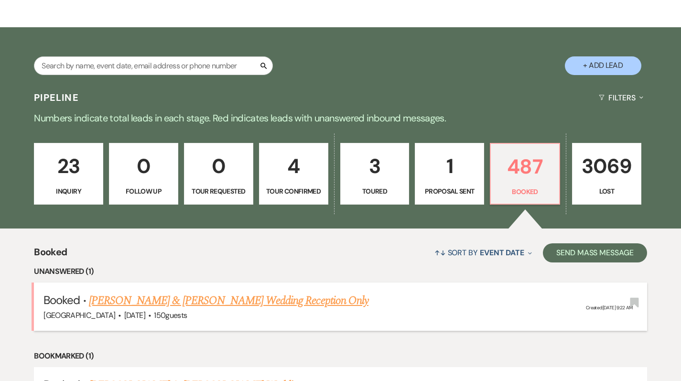
click at [279, 302] on link "[PERSON_NAME] & [PERSON_NAME] Wedding Reception Only" at bounding box center [229, 300] width 280 height 17
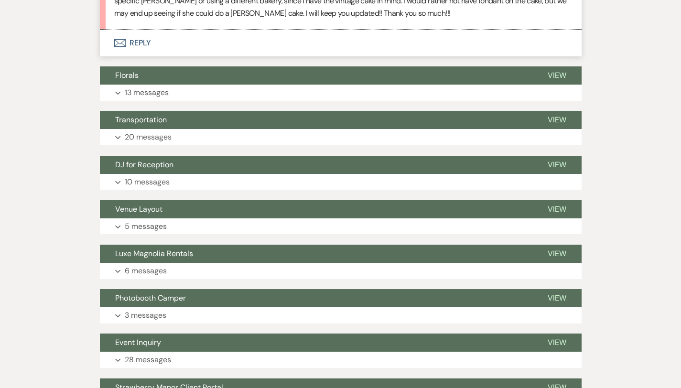
scroll to position [536, 0]
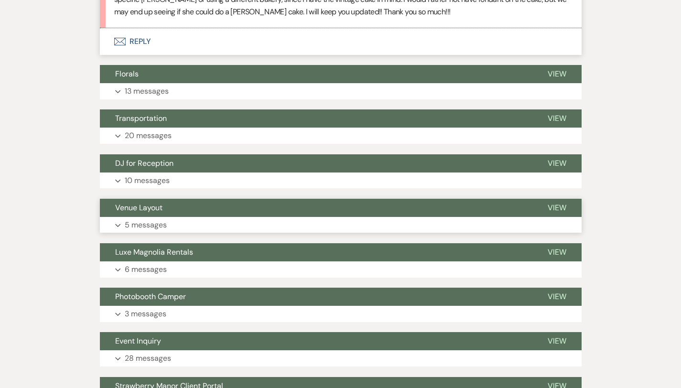
click at [125, 227] on p "5 messages" at bounding box center [146, 225] width 42 height 12
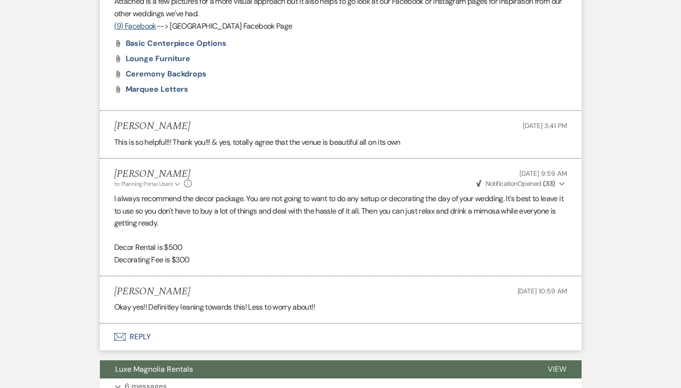
click at [107, 324] on button "Envelope Reply" at bounding box center [341, 337] width 482 height 27
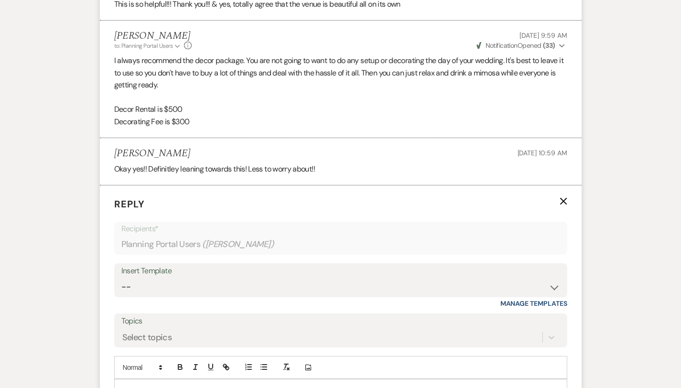
scroll to position [1562, 0]
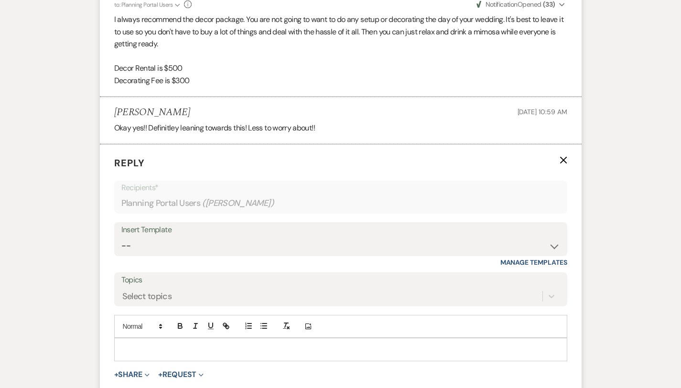
click at [122, 344] on p at bounding box center [341, 349] width 438 height 11
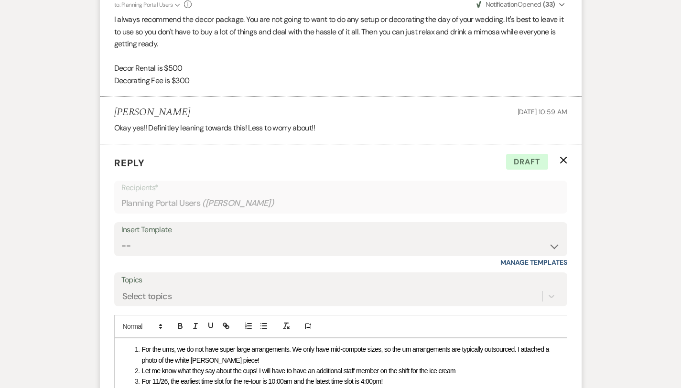
click at [567, 157] on use "button" at bounding box center [563, 160] width 7 height 7
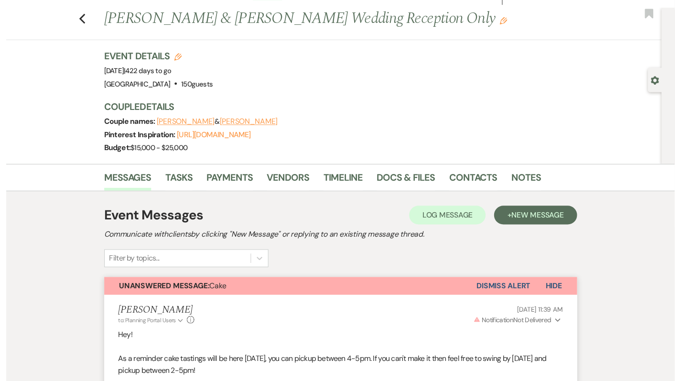
scroll to position [0, 0]
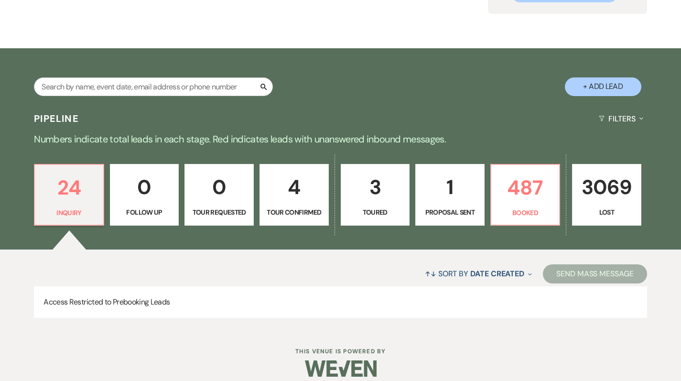
scroll to position [129, 0]
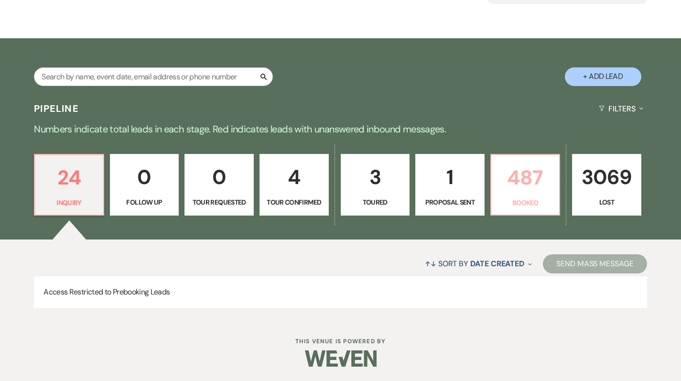
click at [533, 198] on p "Booked" at bounding box center [525, 202] width 57 height 11
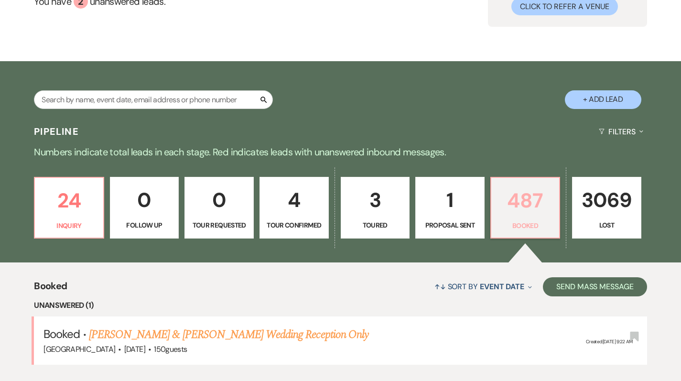
scroll to position [10, 0]
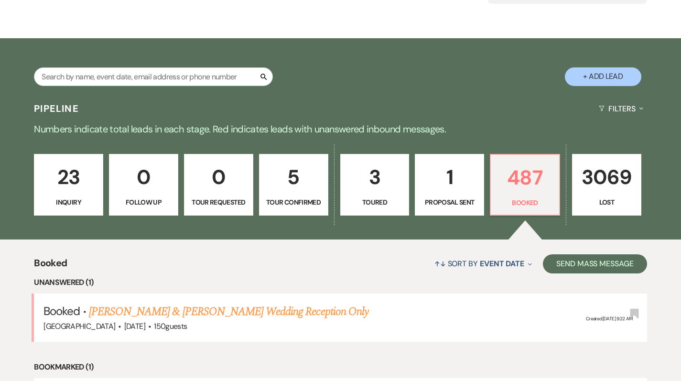
scroll to position [228, 0]
